Goal: Task Accomplishment & Management: Use online tool/utility

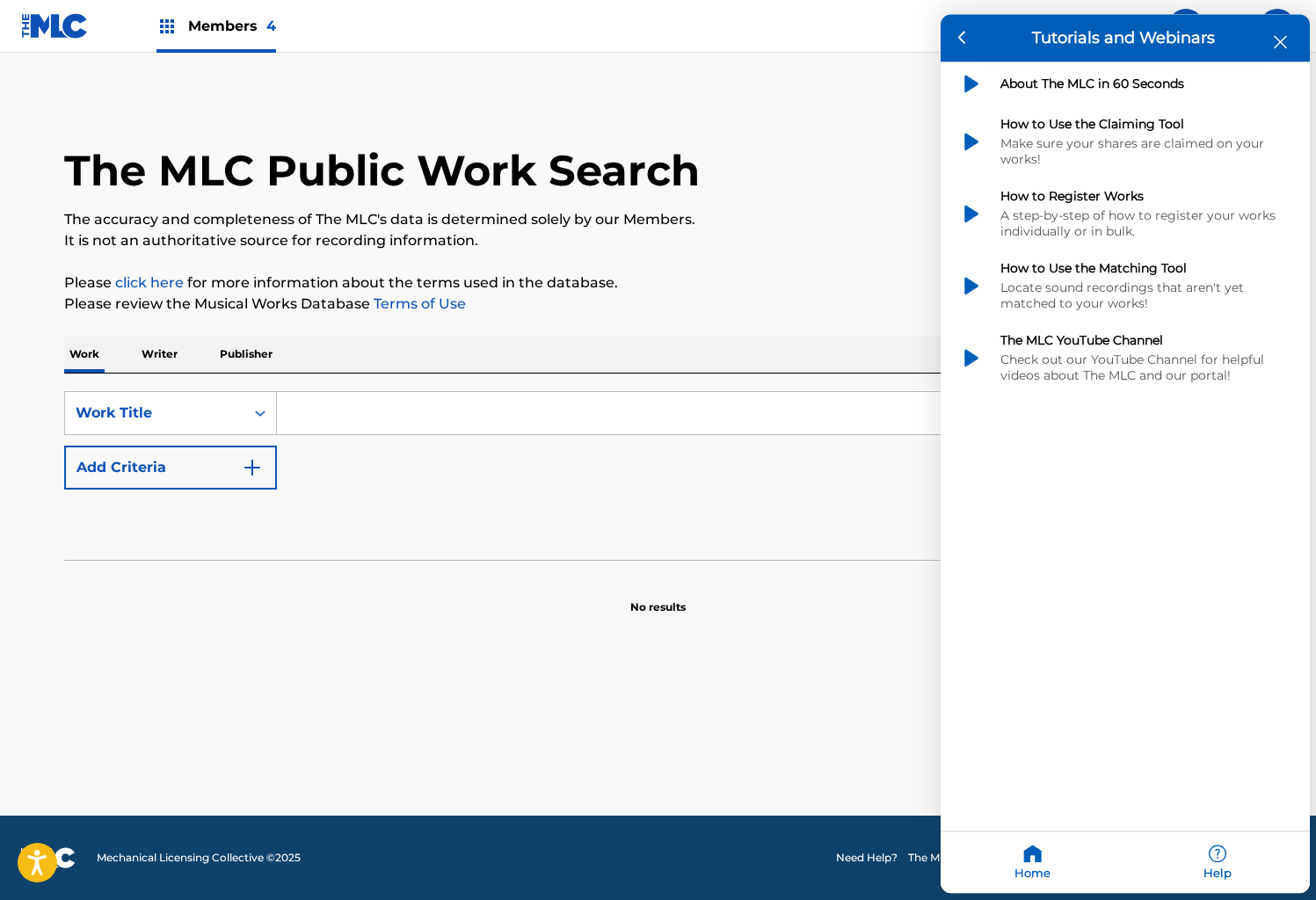
click at [1285, 39] on icon "close resource center" at bounding box center [1280, 42] width 13 height 13
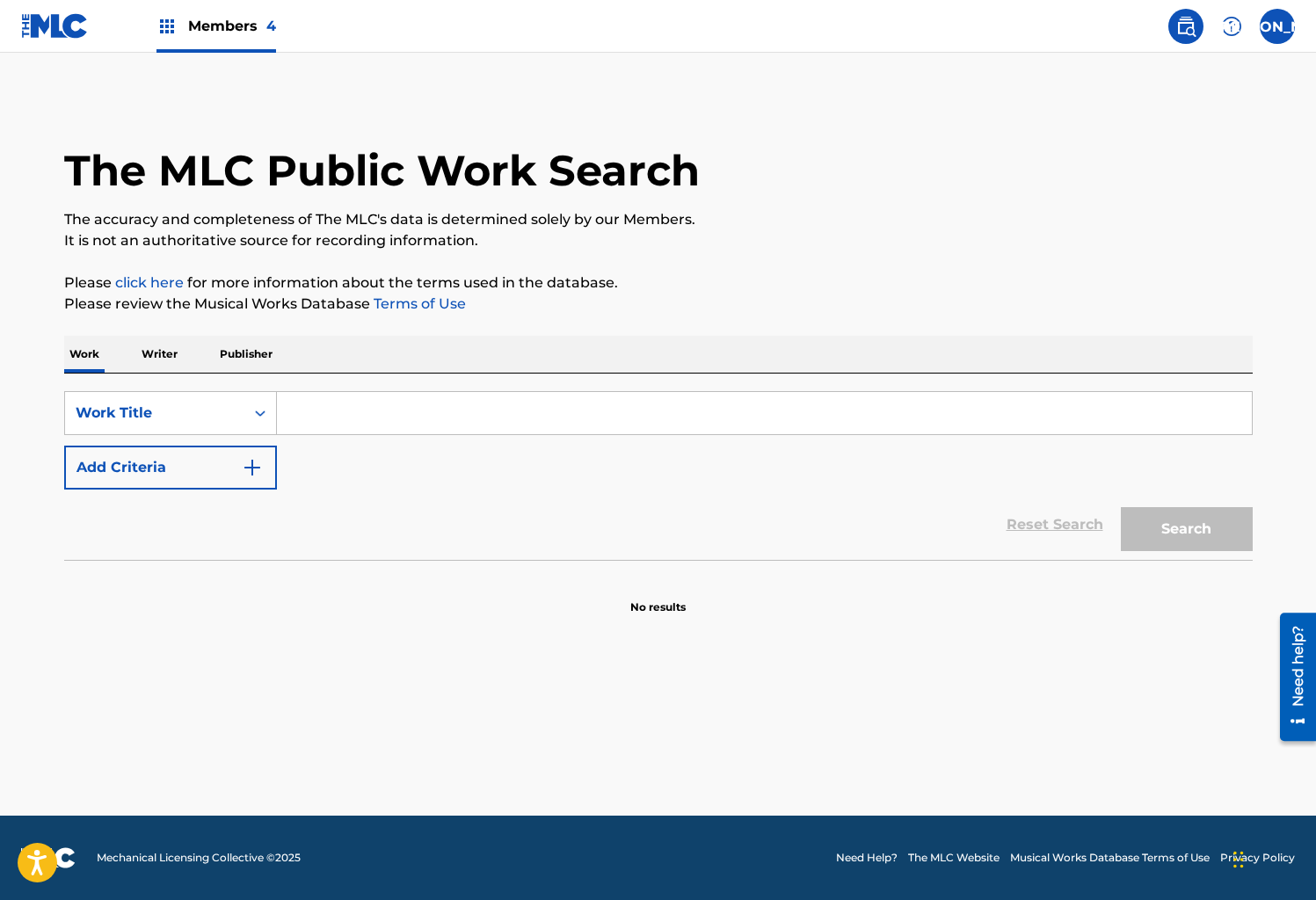
click at [165, 18] on img at bounding box center [168, 26] width 22 height 22
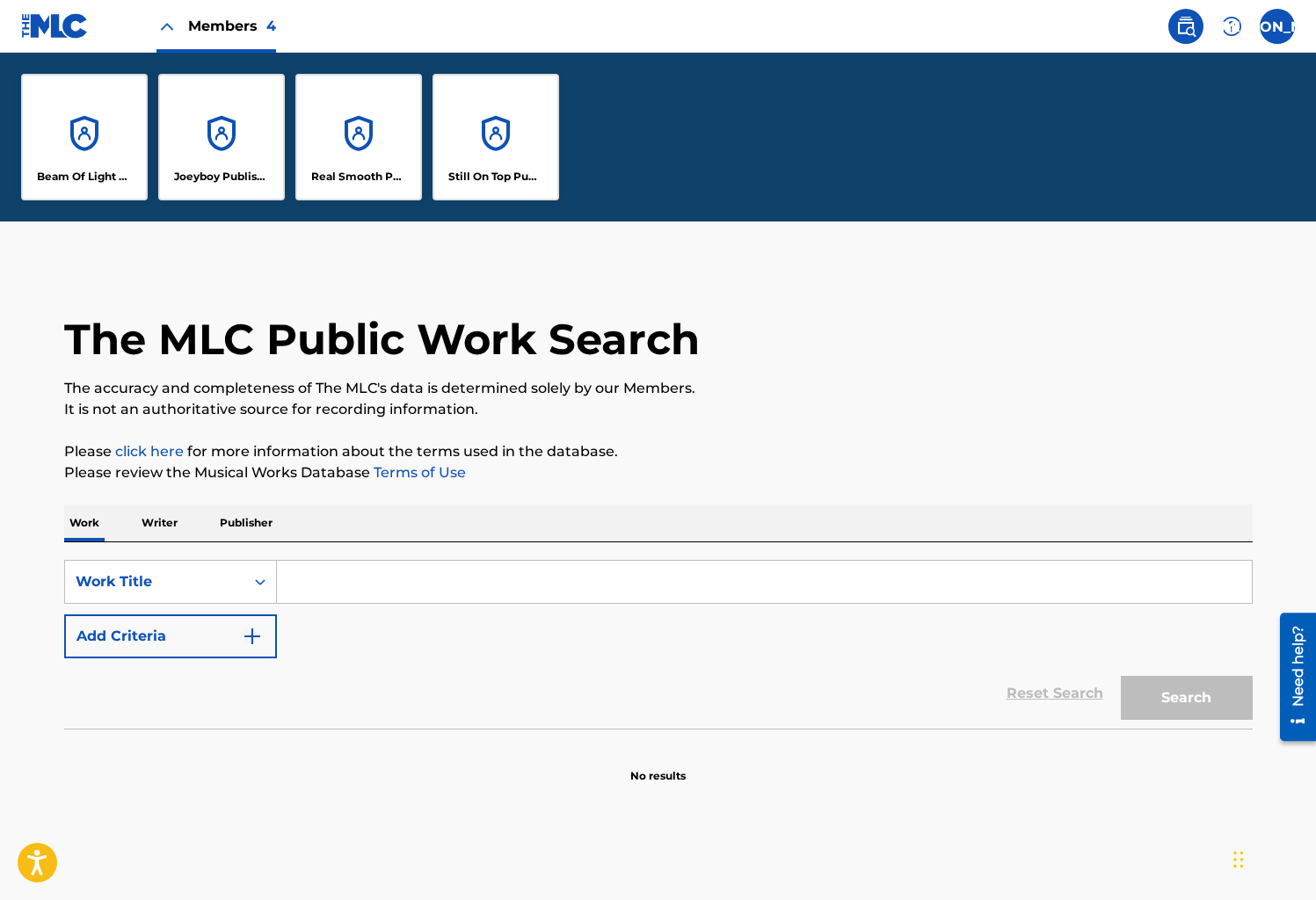
click at [256, 138] on div "Joeyboy Publishing" at bounding box center [221, 136] width 127 height 126
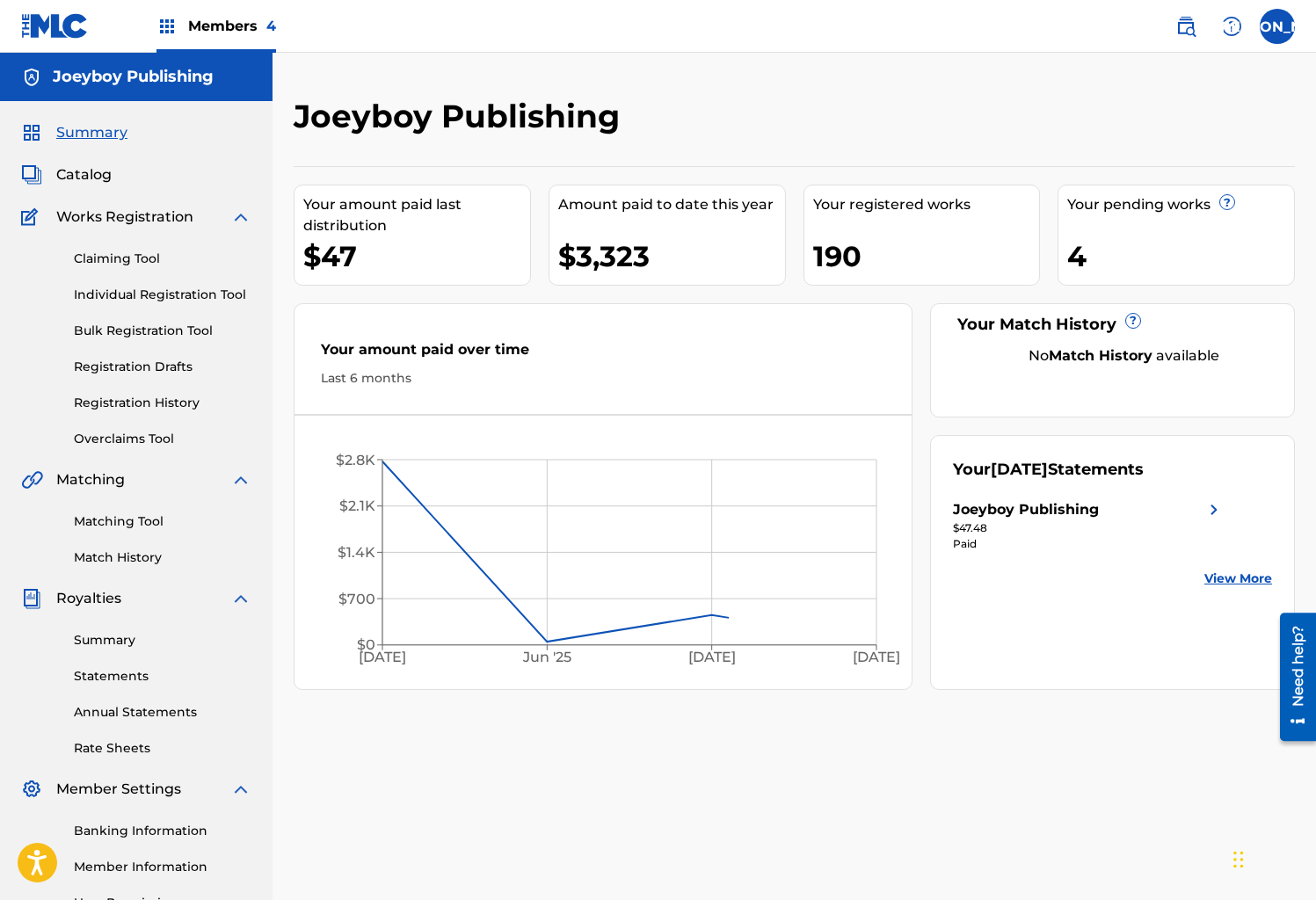
scroll to position [4, 0]
click at [147, 327] on link "Bulk Registration Tool" at bounding box center [162, 330] width 177 height 19
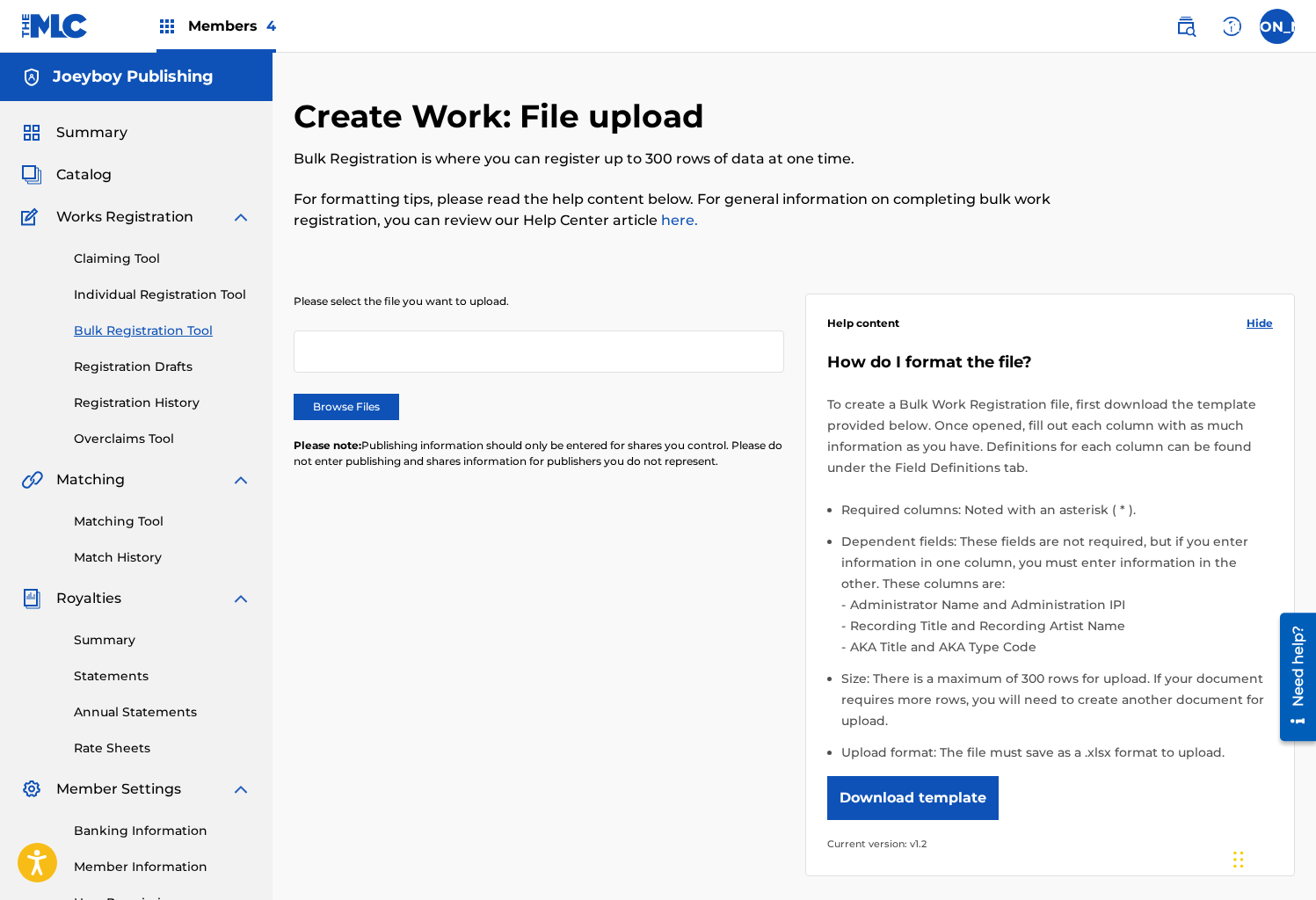
drag, startPoint x: 334, startPoint y: 337, endPoint x: 339, endPoint y: 351, distance: 14.9
click at [334, 337] on div at bounding box center [539, 351] width 490 height 42
click at [352, 406] on label "Browse Files" at bounding box center [347, 407] width 106 height 26
click at [0, 0] on input "Browse Files" at bounding box center [0, 0] width 0 height 0
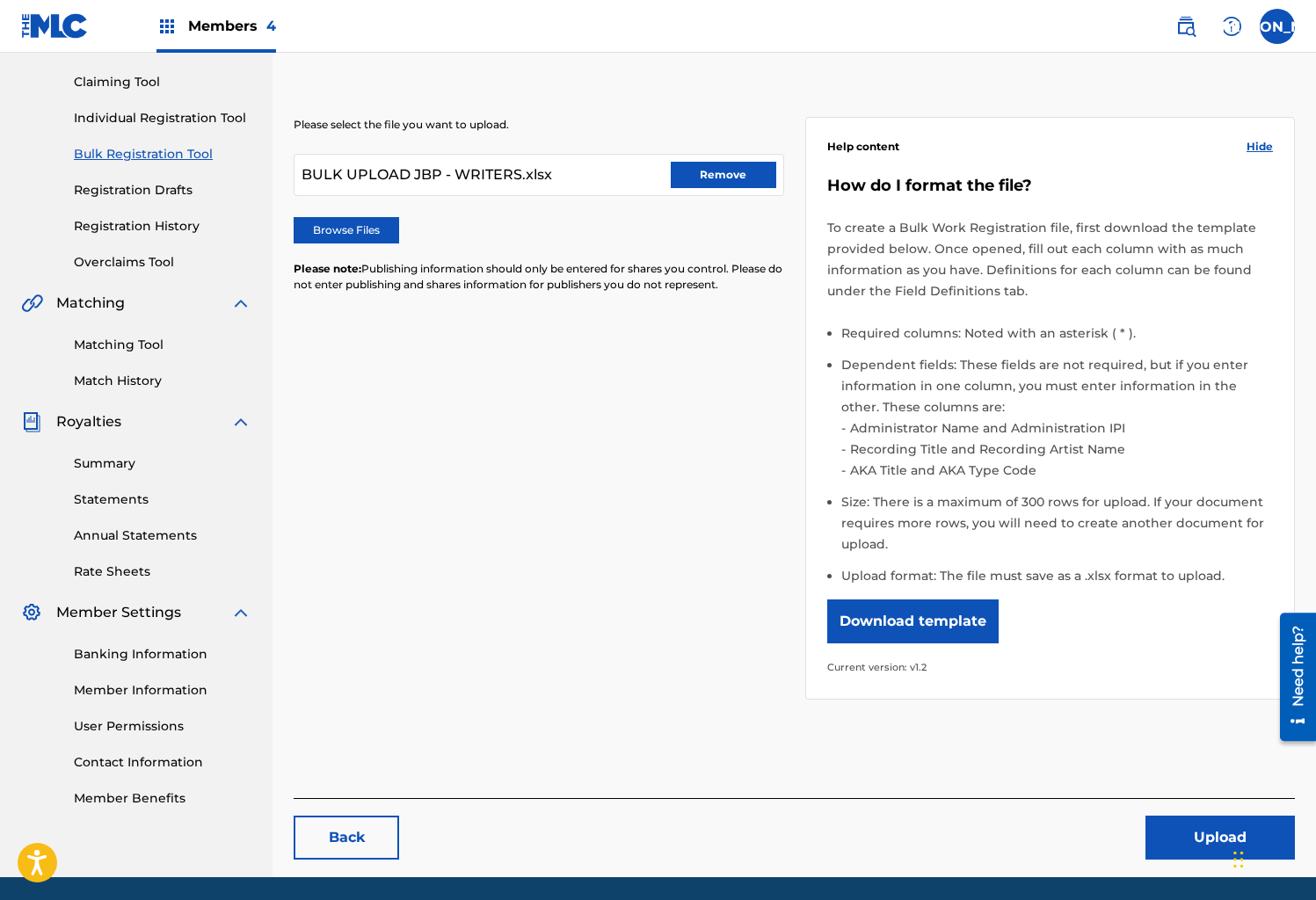
scroll to position [237, 0]
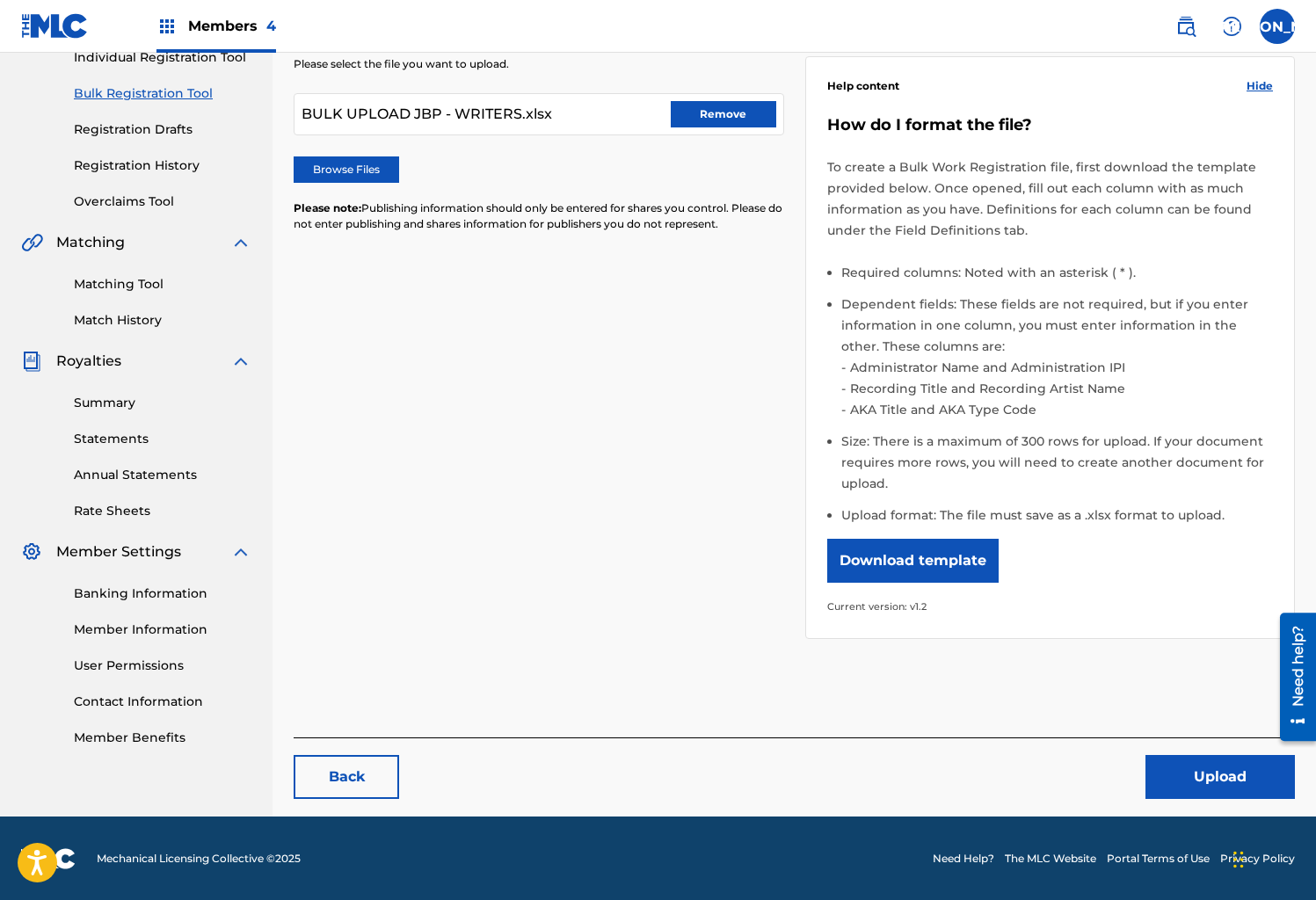
click at [1219, 778] on button "Upload" at bounding box center [1220, 776] width 149 height 44
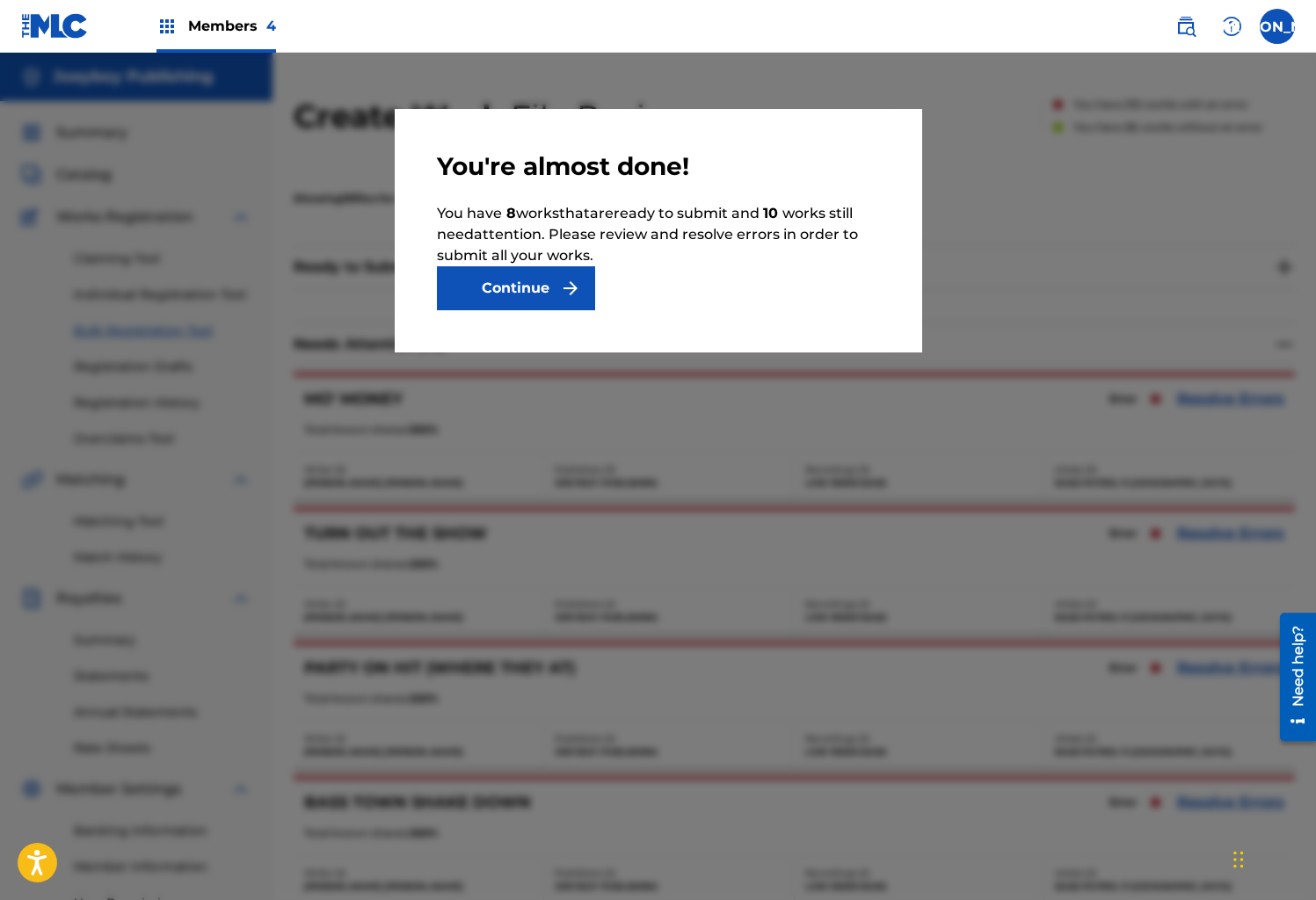
click at [529, 287] on button "Continue" at bounding box center [516, 288] width 158 height 44
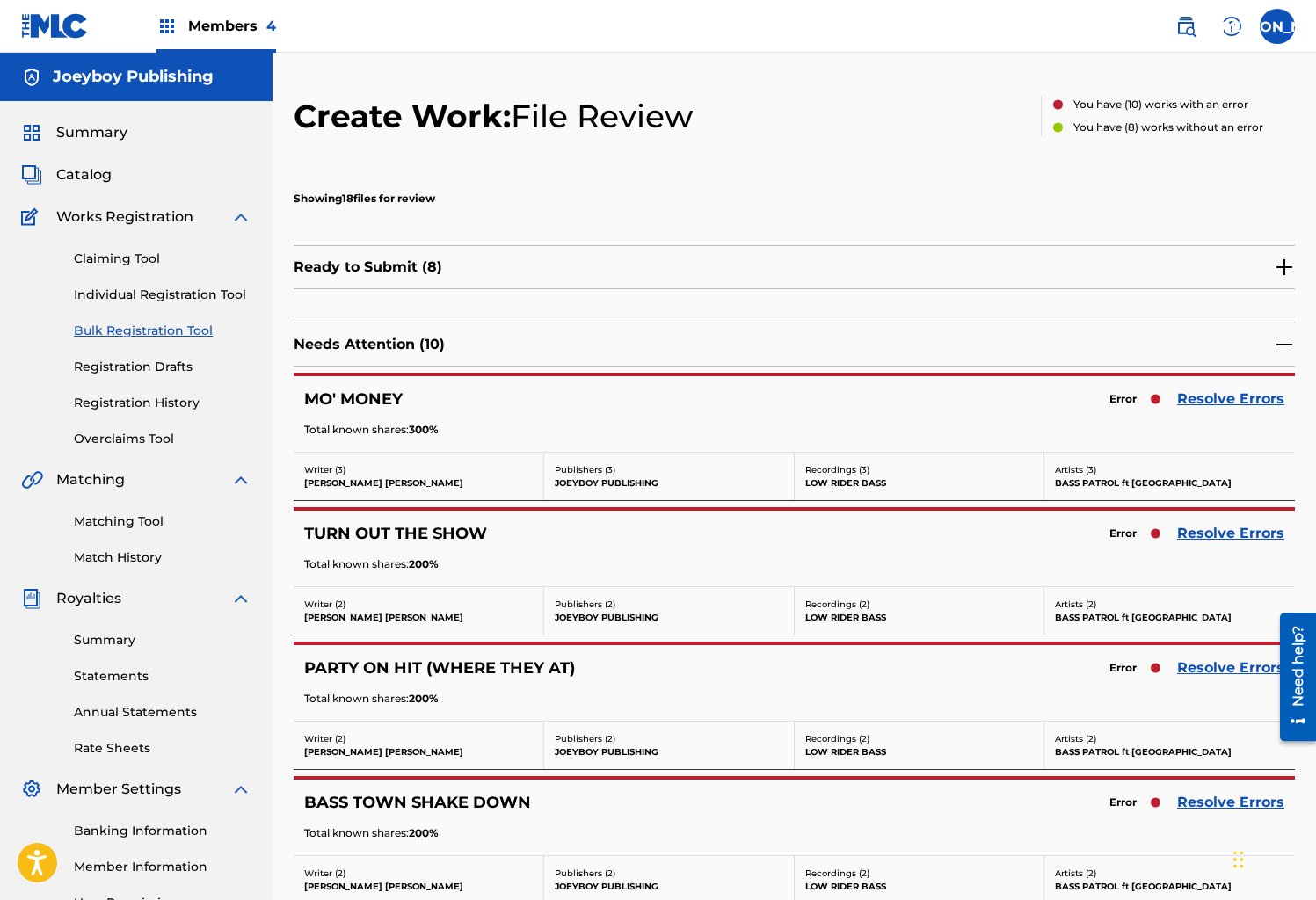
click at [1209, 395] on link "Resolve Errors" at bounding box center [1231, 399] width 107 height 22
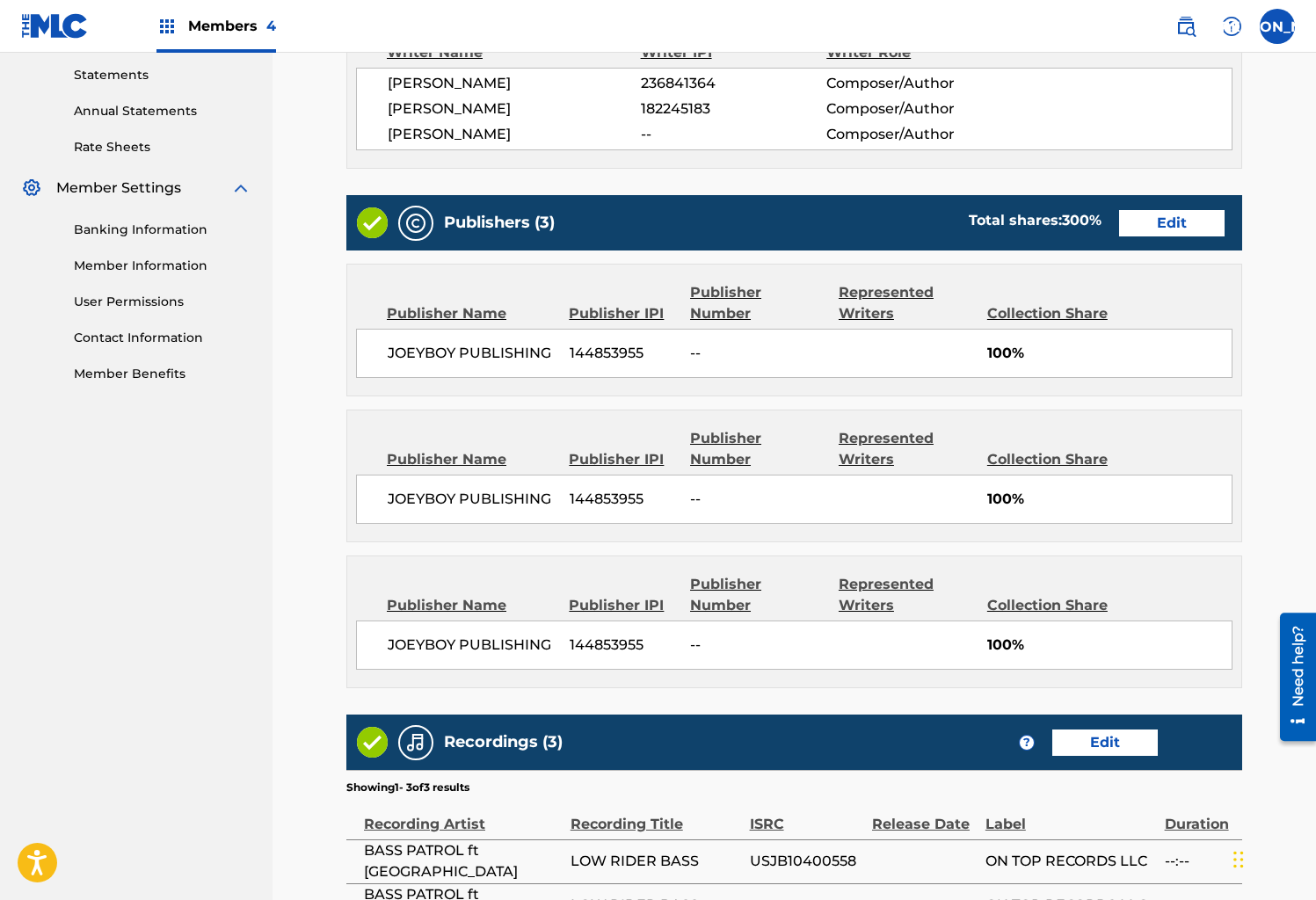
scroll to position [903, 0]
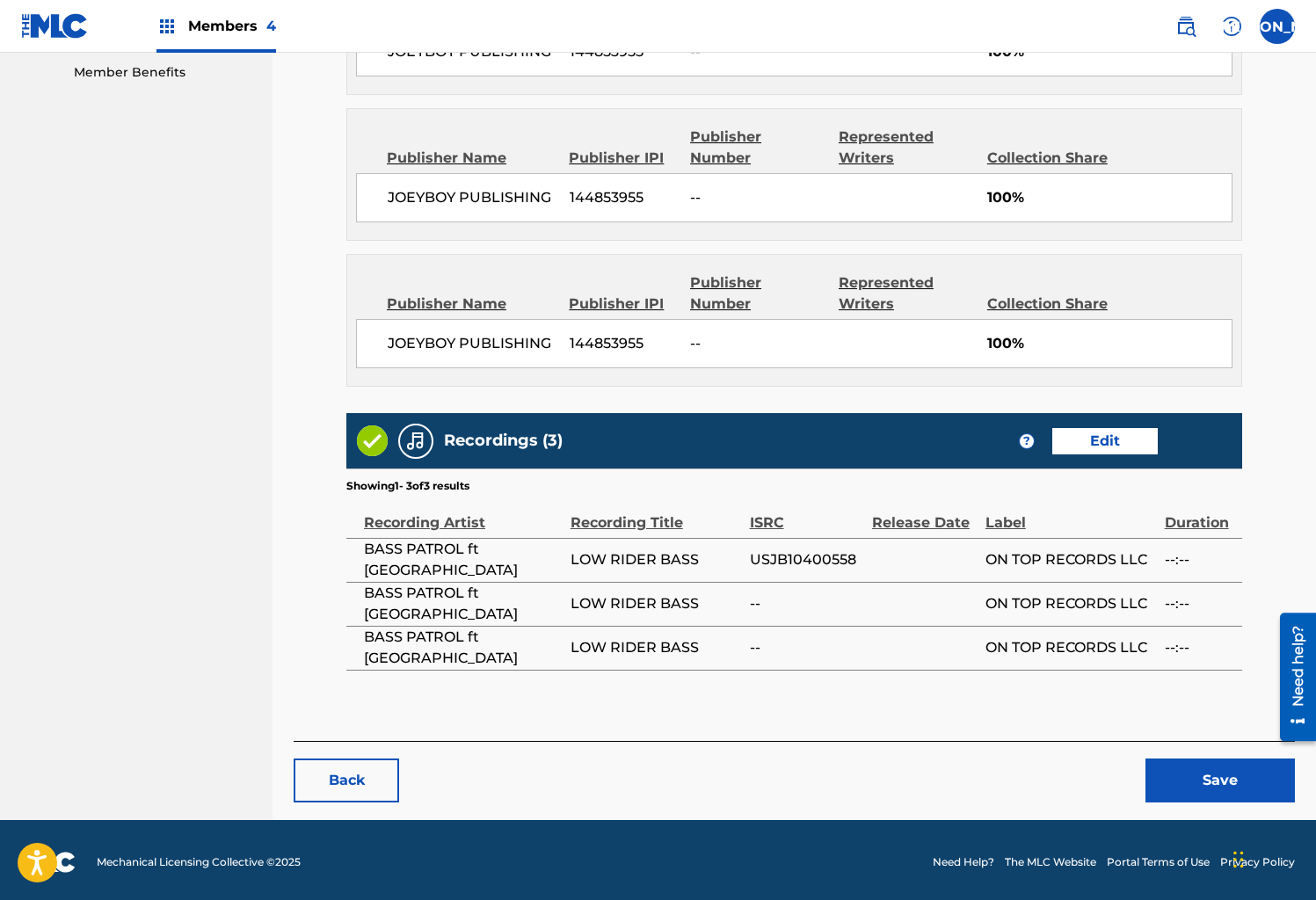
click at [380, 778] on button "Back" at bounding box center [347, 780] width 106 height 44
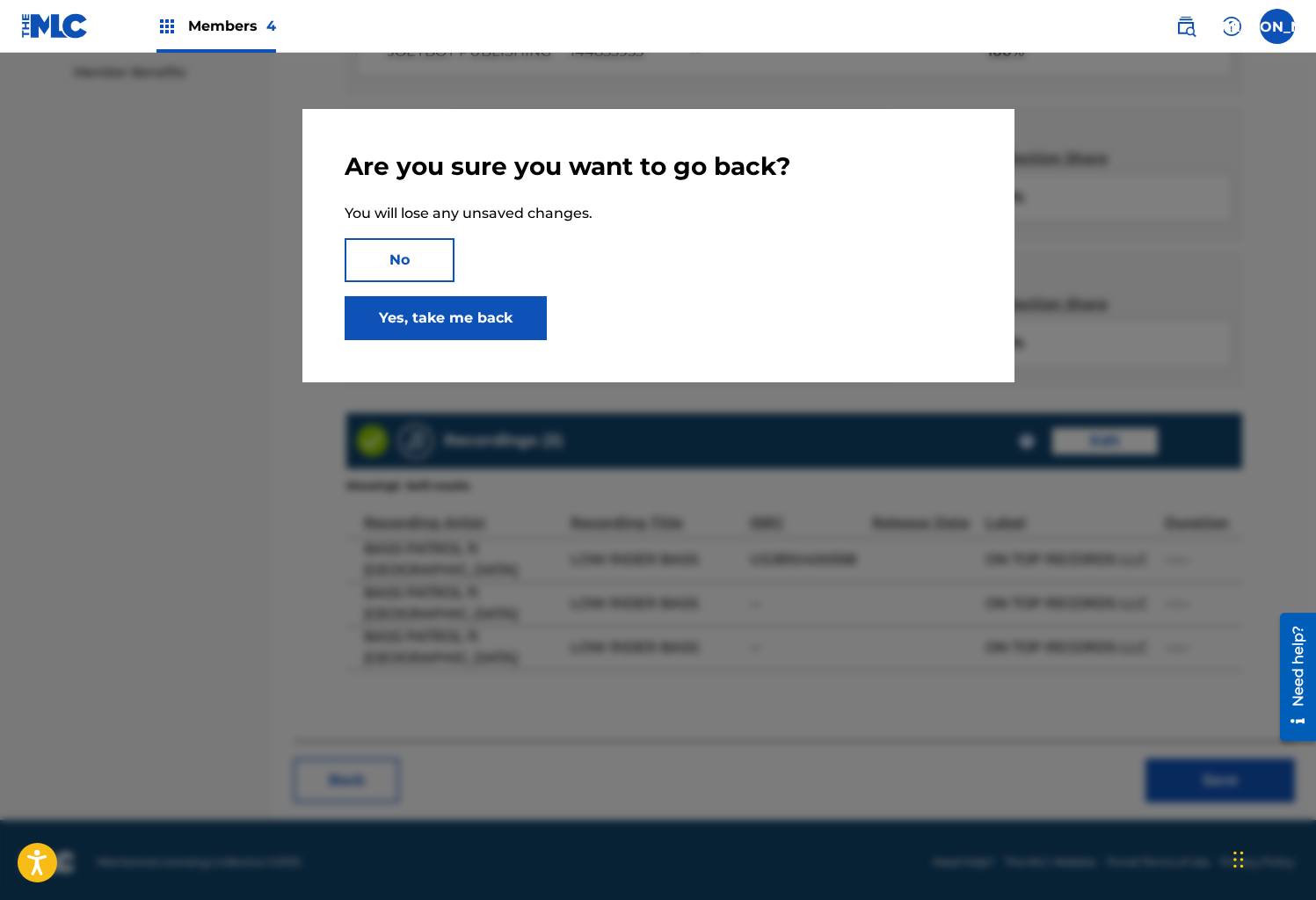
click at [430, 322] on link "Yes, take me back" at bounding box center [446, 318] width 202 height 44
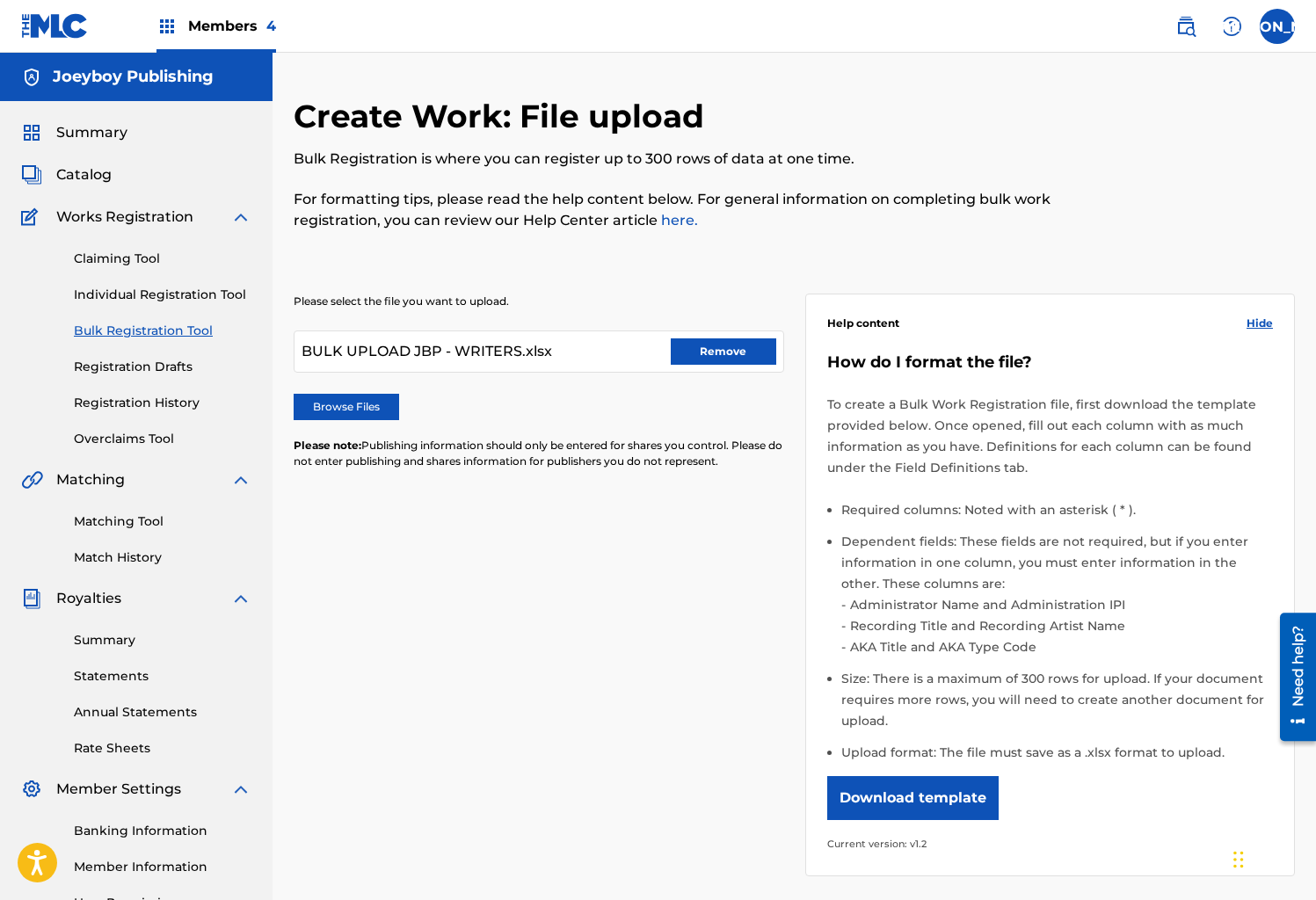
click at [741, 353] on button "Remove" at bounding box center [724, 351] width 106 height 26
click at [367, 410] on label "Browse Files" at bounding box center [347, 407] width 106 height 26
click at [0, 0] on input "Browse Files" at bounding box center [0, 0] width 0 height 0
click at [391, 356] on div at bounding box center [539, 351] width 490 height 42
click at [345, 345] on div at bounding box center [539, 351] width 490 height 42
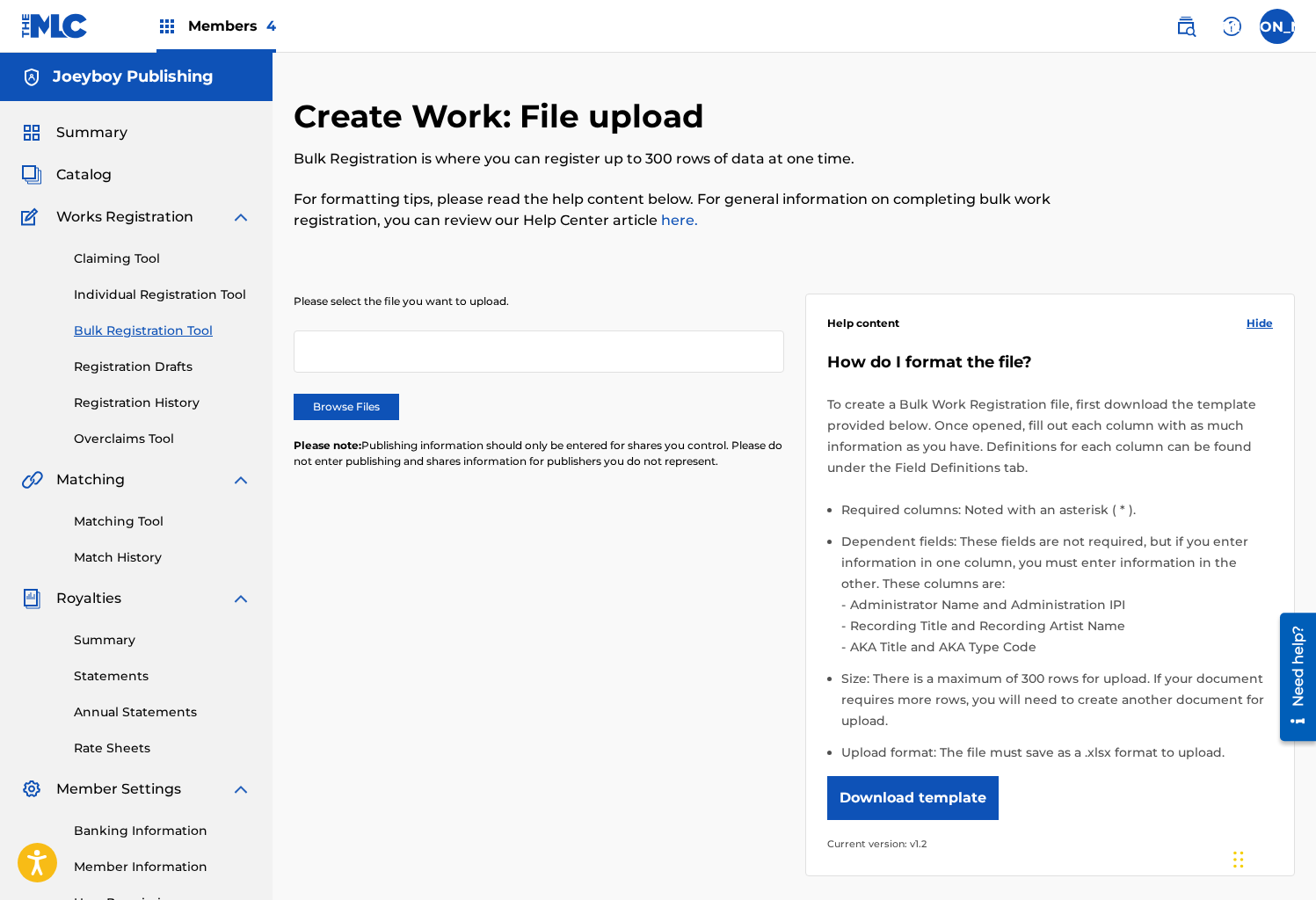
click at [356, 403] on label "Browse Files" at bounding box center [347, 407] width 106 height 26
click at [0, 0] on input "Browse Files" at bounding box center [0, 0] width 0 height 0
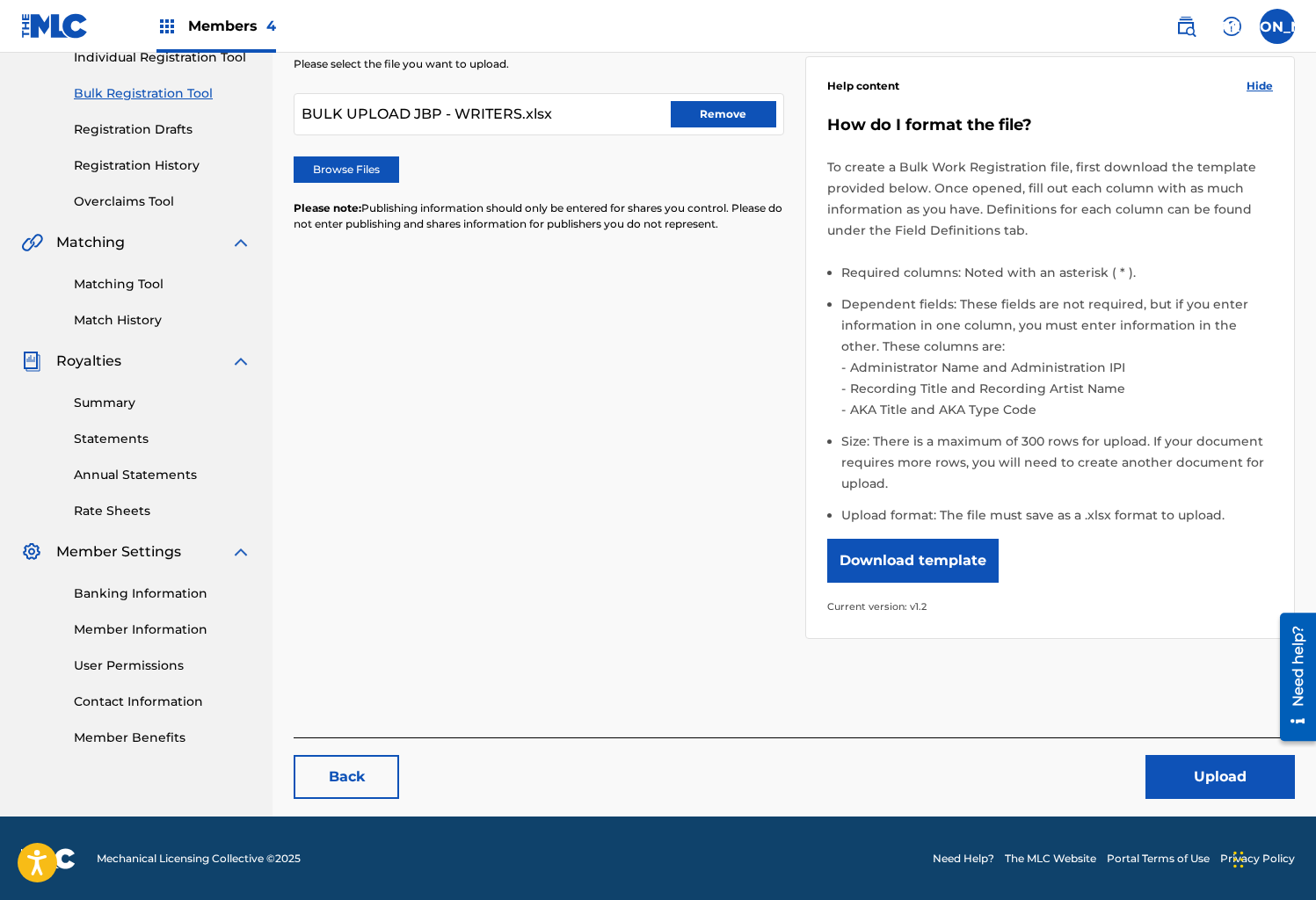
click at [1194, 771] on button "Upload" at bounding box center [1220, 776] width 149 height 44
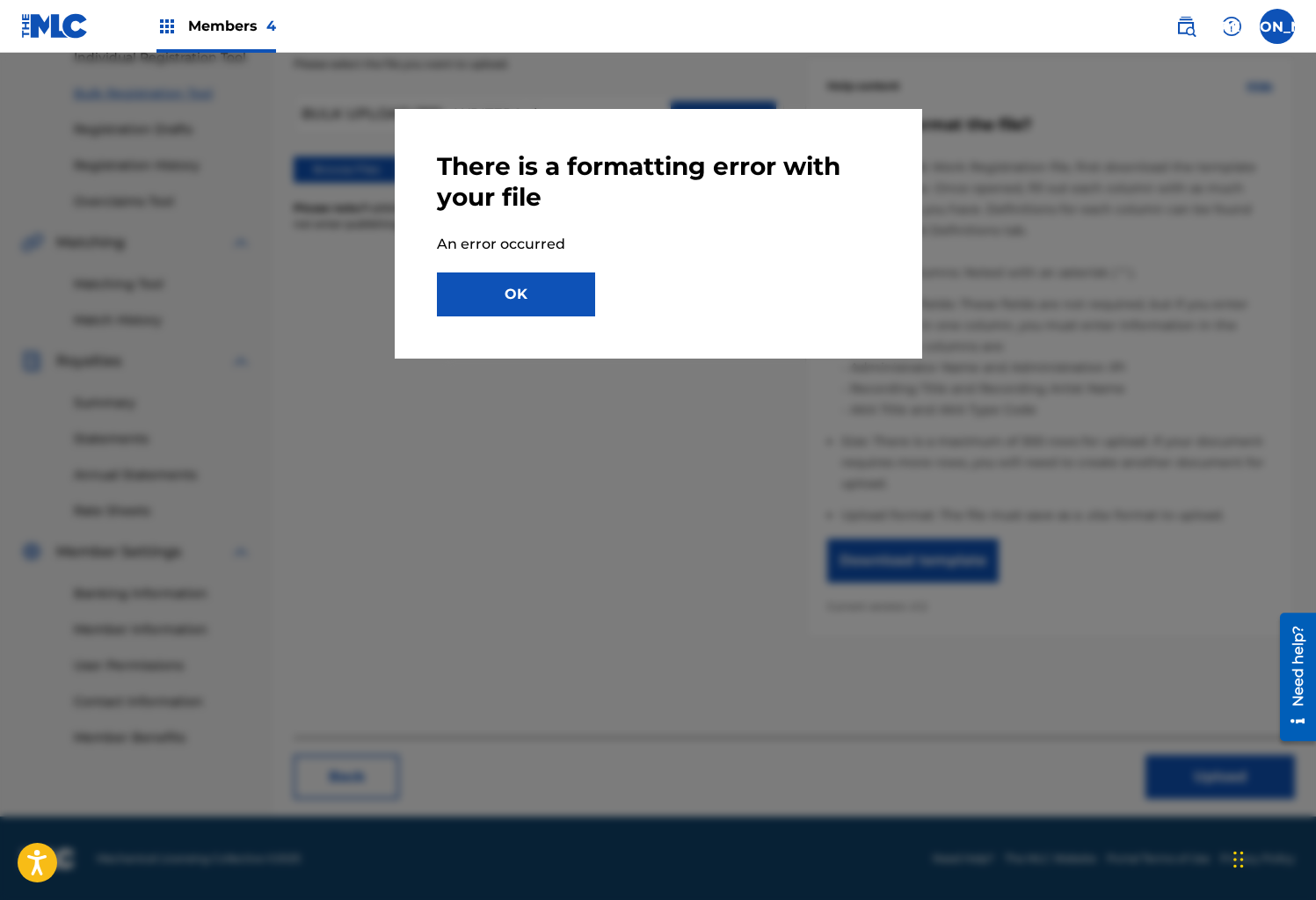
click at [512, 291] on button "OK" at bounding box center [516, 294] width 158 height 44
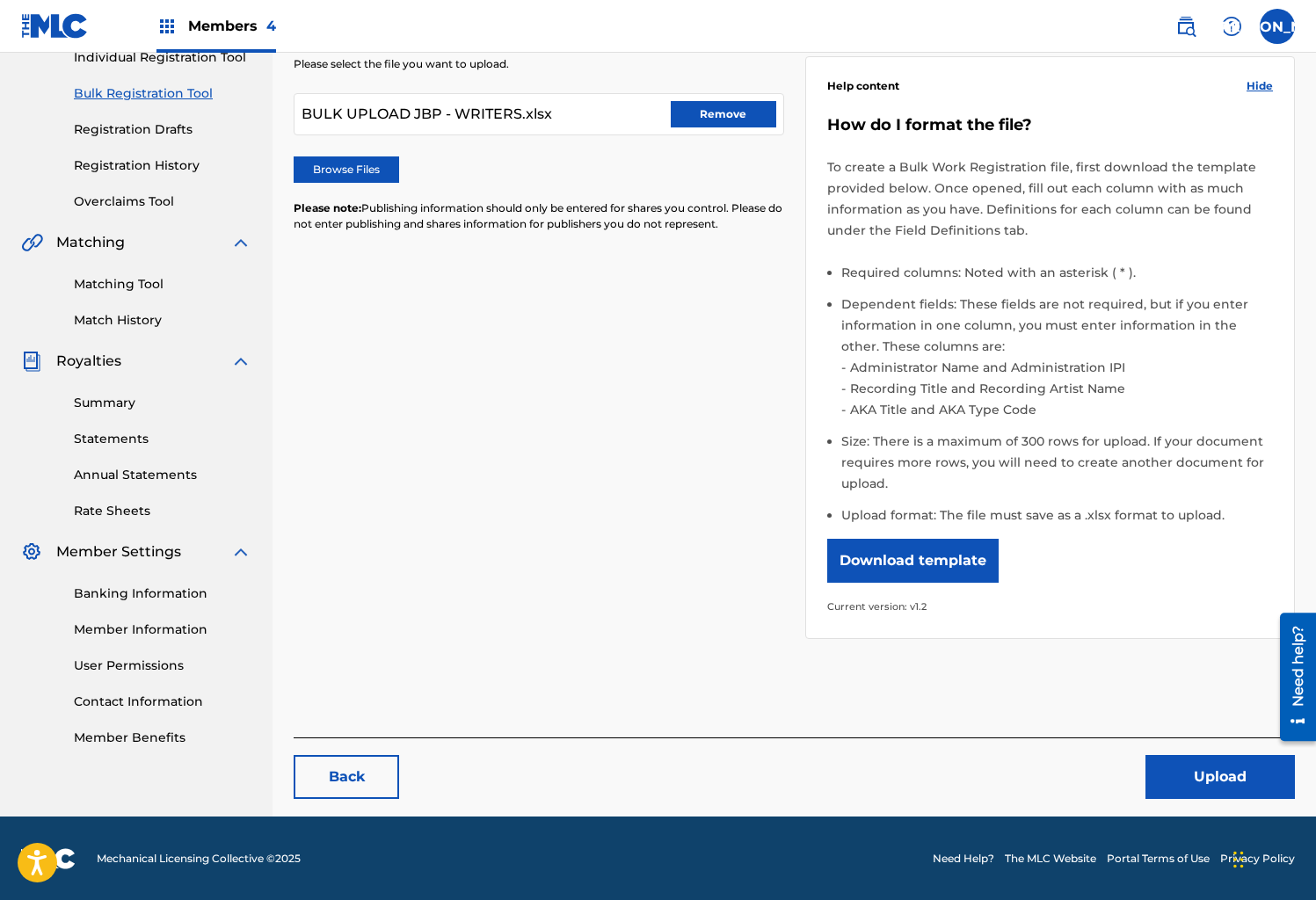
click at [1169, 762] on button "Upload" at bounding box center [1220, 776] width 149 height 44
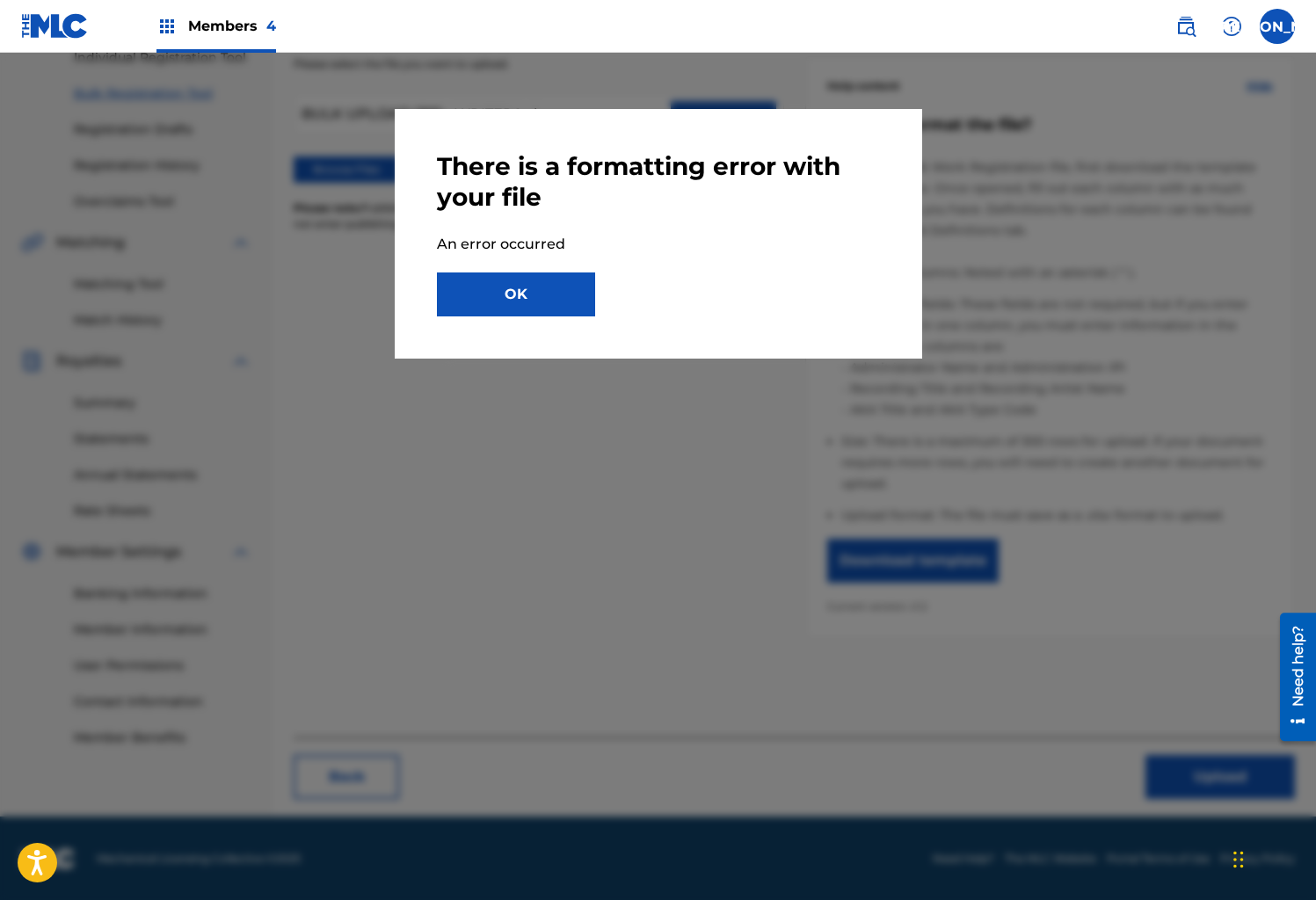
click at [535, 303] on button "OK" at bounding box center [516, 294] width 158 height 44
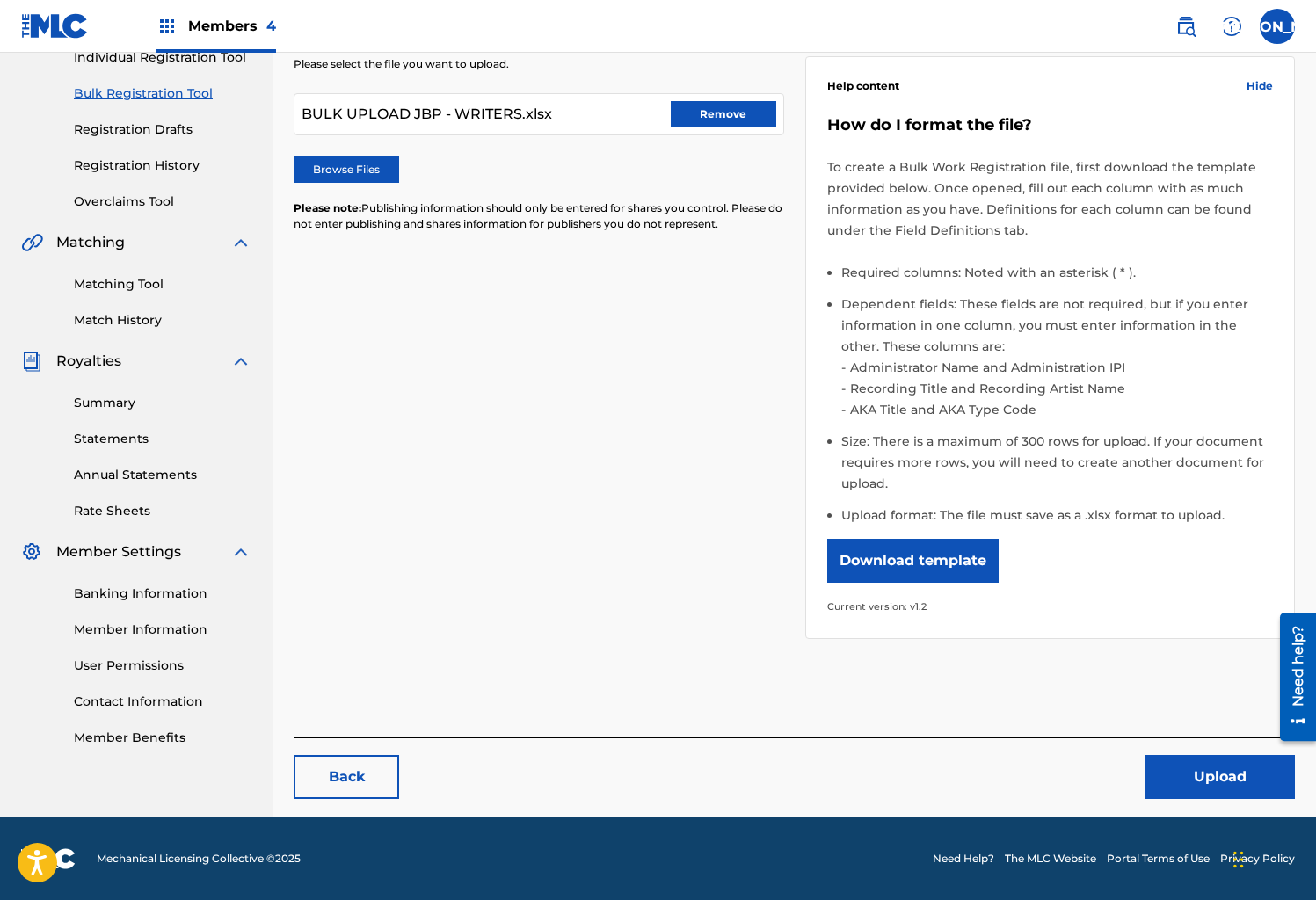
drag, startPoint x: 705, startPoint y: 114, endPoint x: 720, endPoint y: 107, distance: 16.6
click at [705, 114] on button "Remove" at bounding box center [724, 114] width 106 height 26
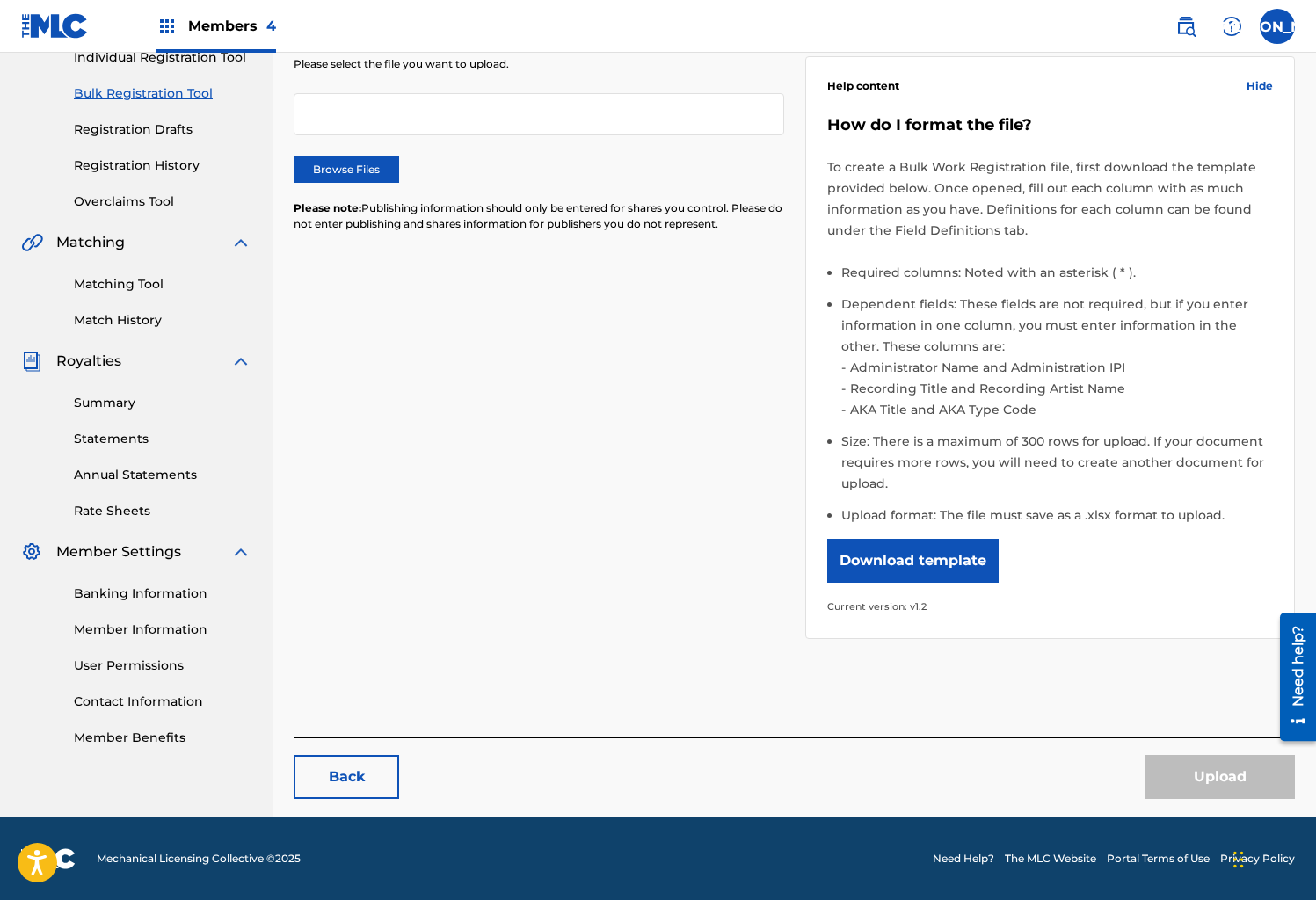
click at [384, 120] on div at bounding box center [539, 114] width 490 height 42
click at [372, 184] on div "Please select the file you want to upload. Browse Files Please note: Publishing…" at bounding box center [539, 154] width 490 height 197
click at [375, 170] on label "Browse Files" at bounding box center [347, 170] width 106 height 26
click at [0, 0] on input "Browse Files" at bounding box center [0, 0] width 0 height 0
click at [1067, 455] on li "Size: There is a maximum of 300 rows for upload. If your document requires more…" at bounding box center [1057, 467] width 432 height 74
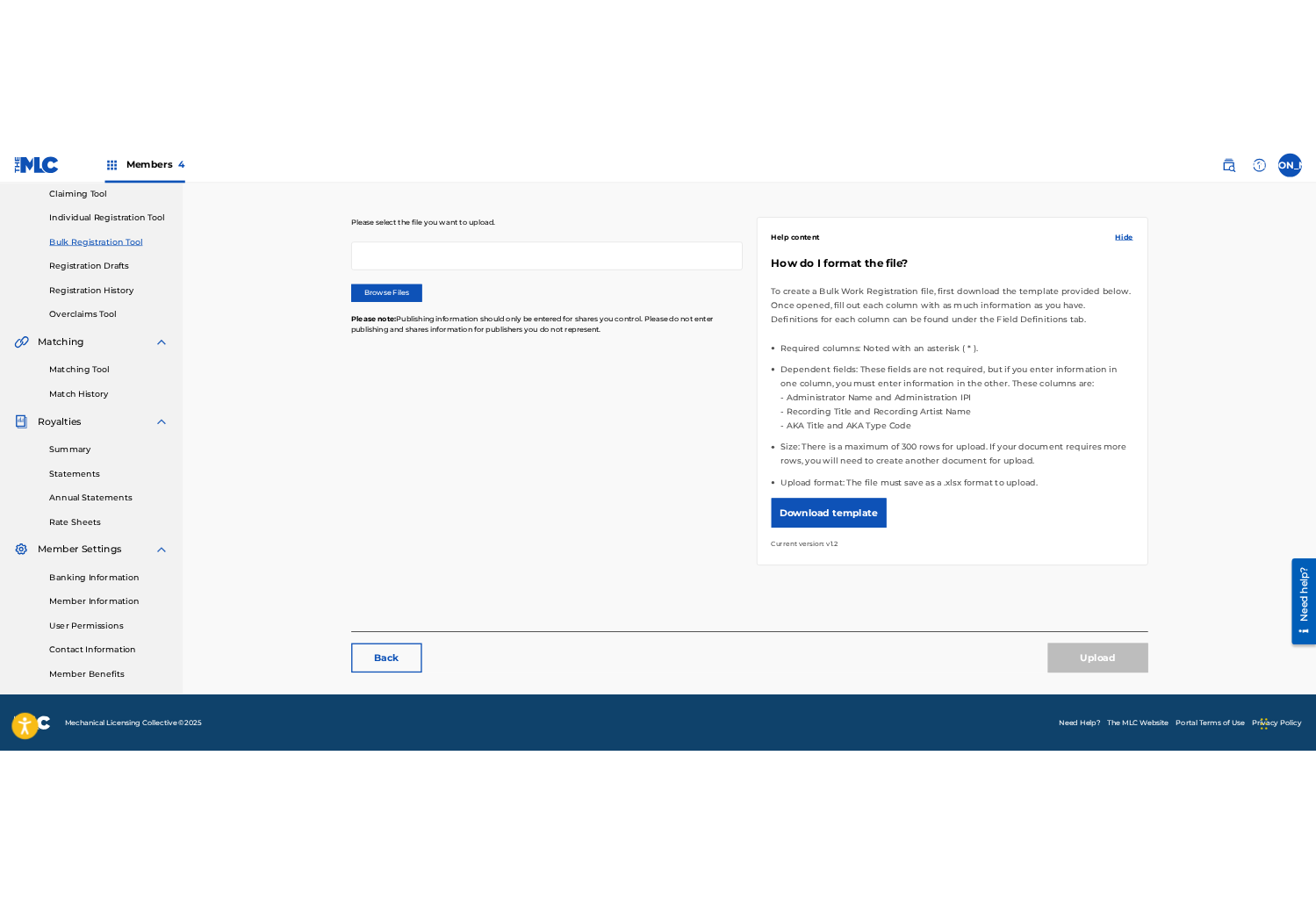
scroll to position [191, 0]
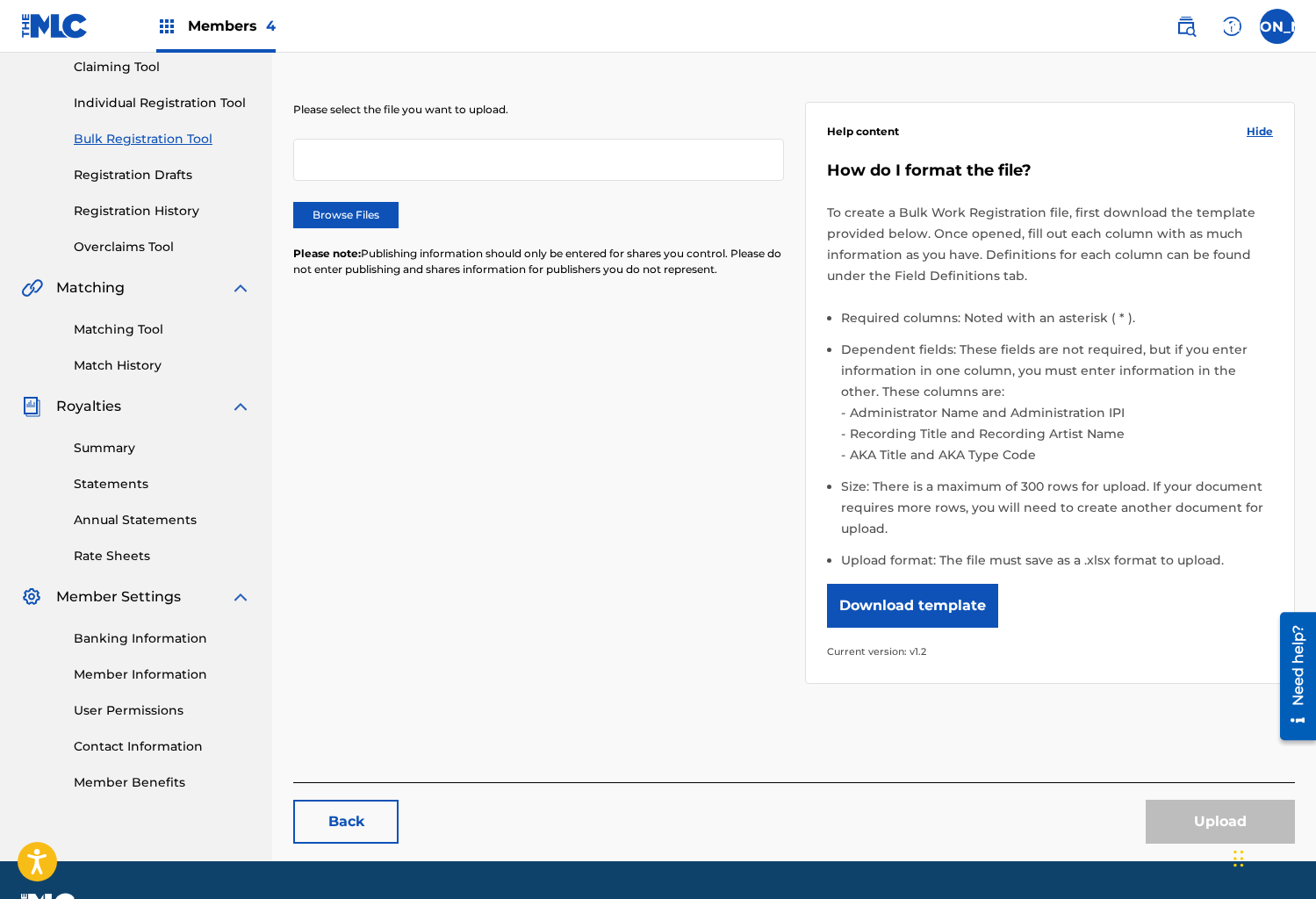
click at [338, 153] on div at bounding box center [539, 160] width 491 height 42
click at [353, 223] on label "Browse Files" at bounding box center [347, 214] width 106 height 26
click at [0, 0] on input "Browse Files" at bounding box center [0, 0] width 0 height 0
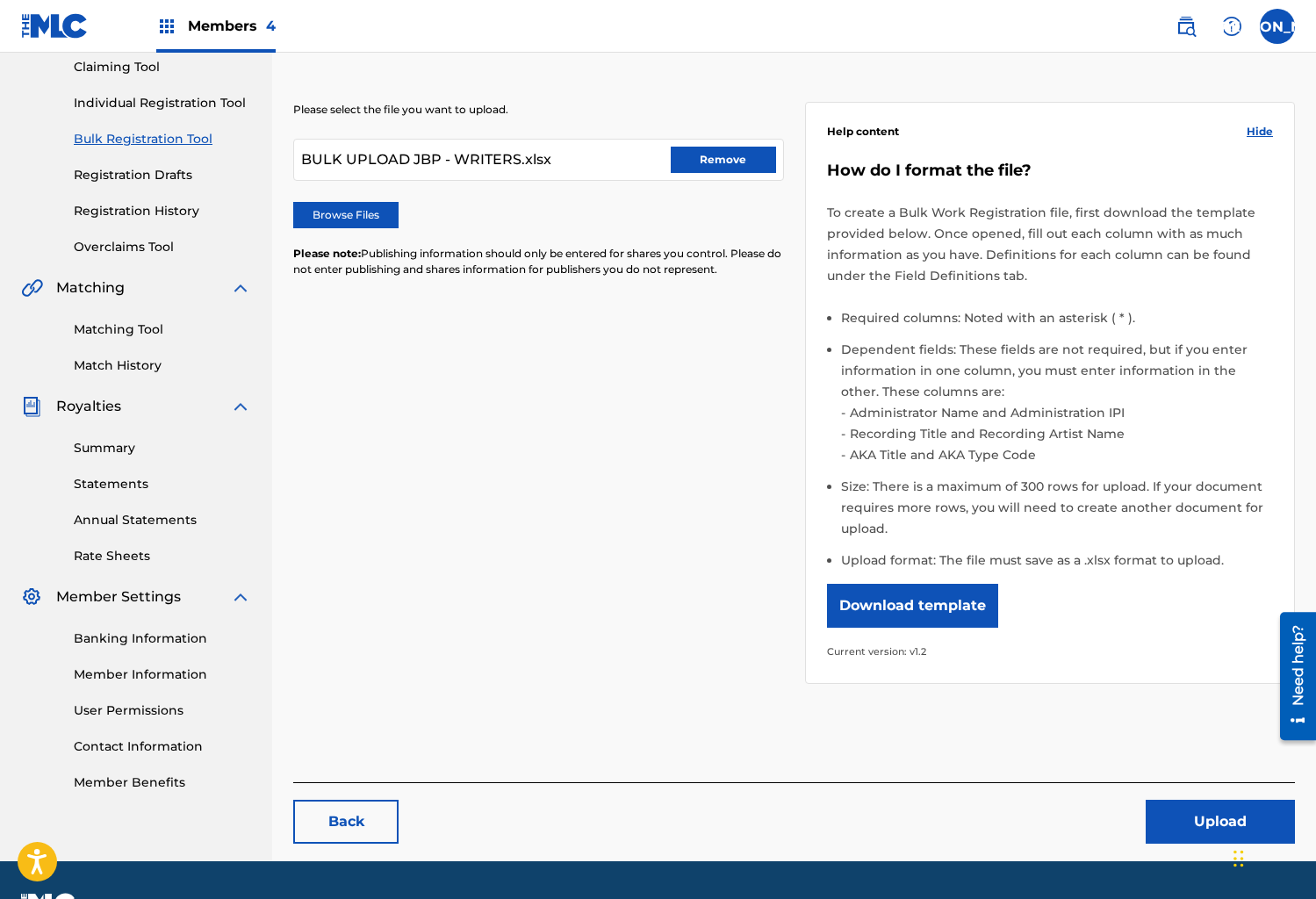
click at [1223, 815] on button "Upload" at bounding box center [1220, 822] width 149 height 44
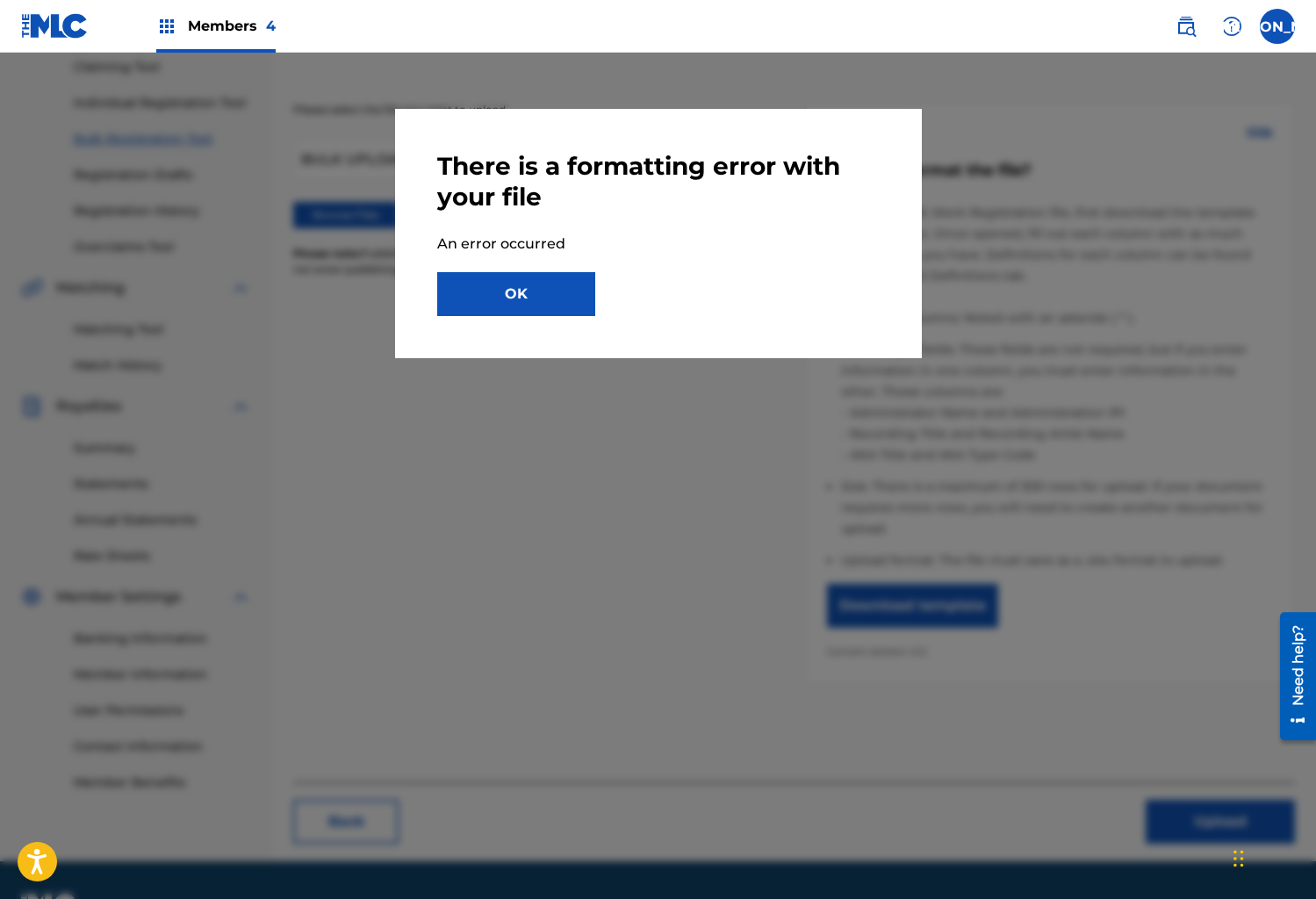
click at [523, 297] on button "OK" at bounding box center [516, 294] width 158 height 44
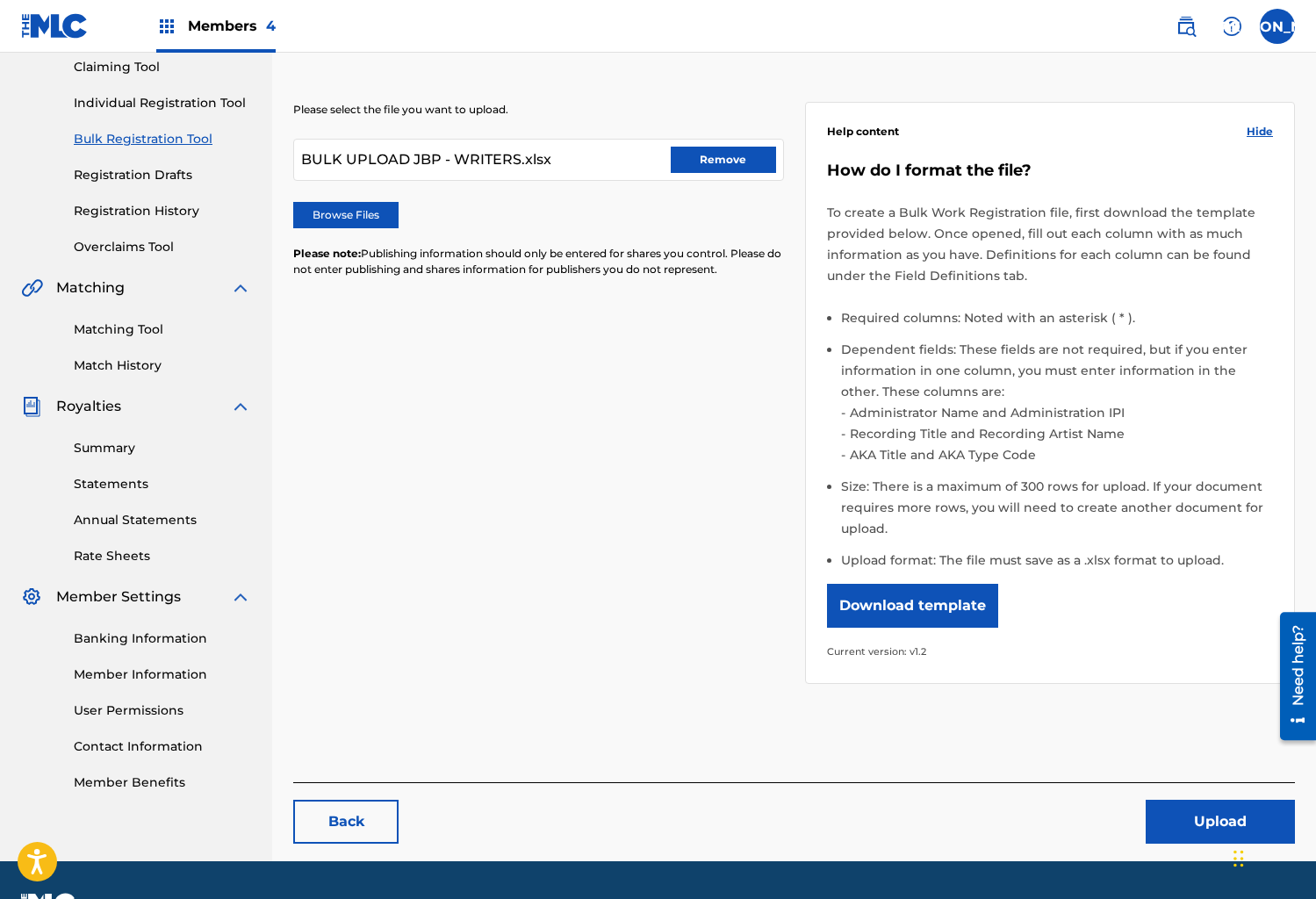
click at [674, 140] on div "Please select the file you want to upload. BULK UPLOAD JBP - WRITERS.xlsx Remov…" at bounding box center [539, 200] width 491 height 197
drag, startPoint x: 702, startPoint y: 162, endPoint x: 675, endPoint y: 167, distance: 27.5
click at [701, 162] on button "Remove" at bounding box center [724, 160] width 106 height 26
